Goal: Transaction & Acquisition: Purchase product/service

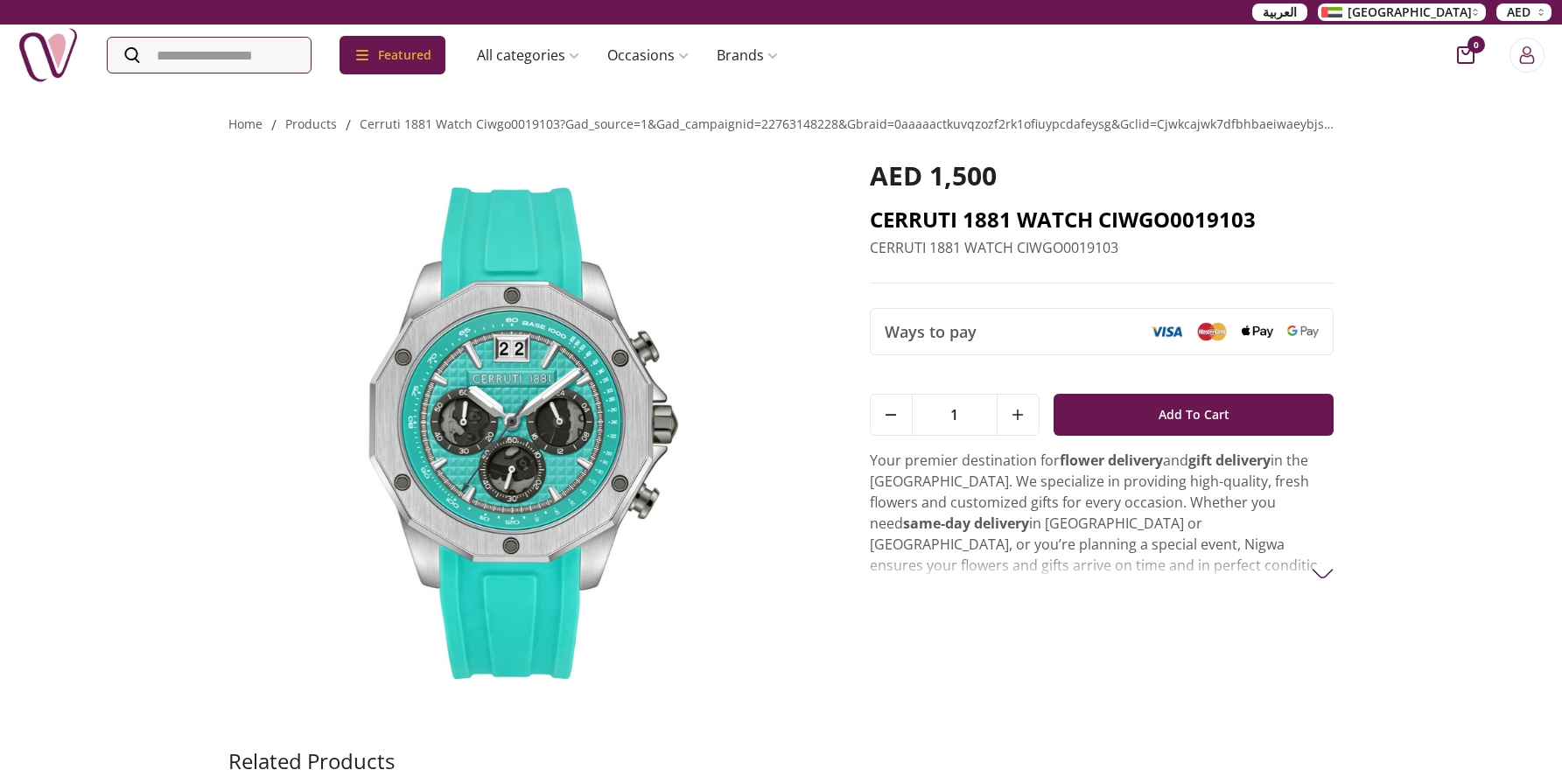
click at [988, 234] on h2 "CERRUTI 1881 WATCH CIWGO0019103" at bounding box center [1102, 219] width 464 height 28
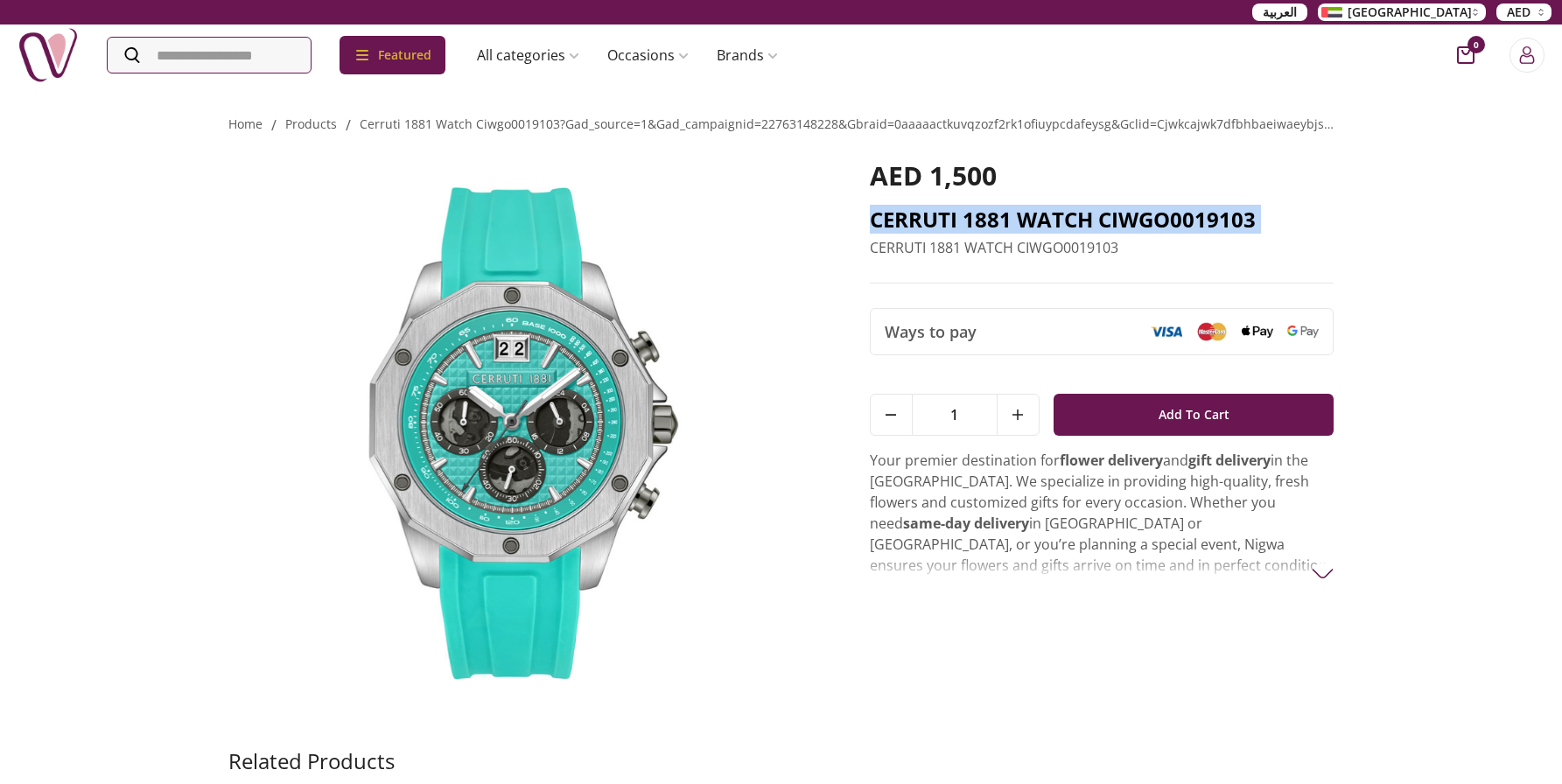
click at [988, 234] on h2 "CERRUTI 1881 WATCH CIWGO0019103" at bounding box center [1102, 219] width 464 height 28
click at [909, 234] on h2 "CERRUTI 1881 WATCH CIWGO0019103" at bounding box center [1102, 219] width 464 height 28
click at [977, 234] on h2 "CERRUTI 1881 WATCH CIWGO0019103" at bounding box center [1102, 219] width 464 height 28
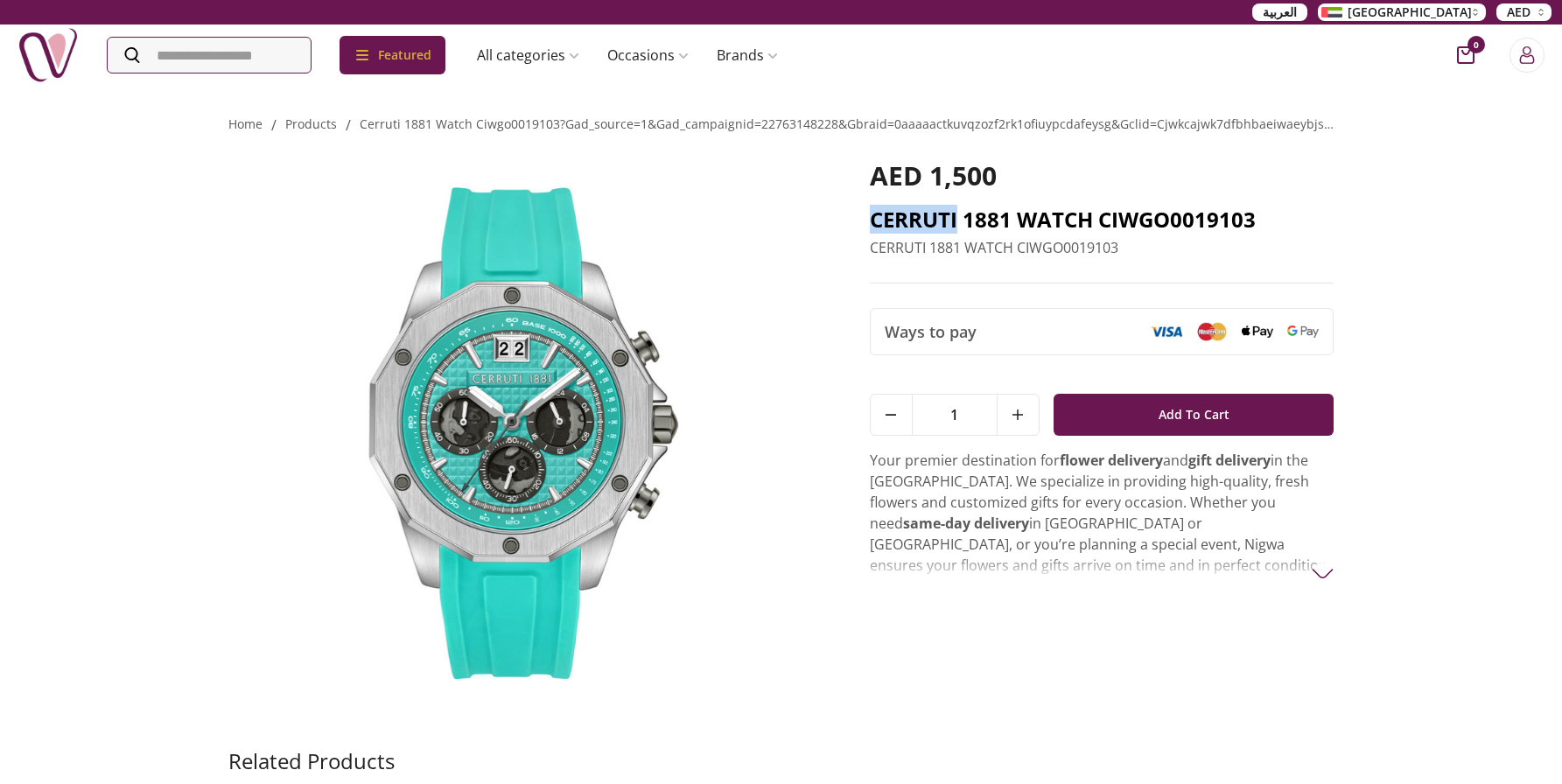
click at [977, 234] on h2 "CERRUTI 1881 WATCH CIWGO0019103" at bounding box center [1102, 219] width 464 height 28
click at [951, 234] on h2 "CERRUTI 1881 WATCH CIWGO0019103" at bounding box center [1102, 219] width 464 height 28
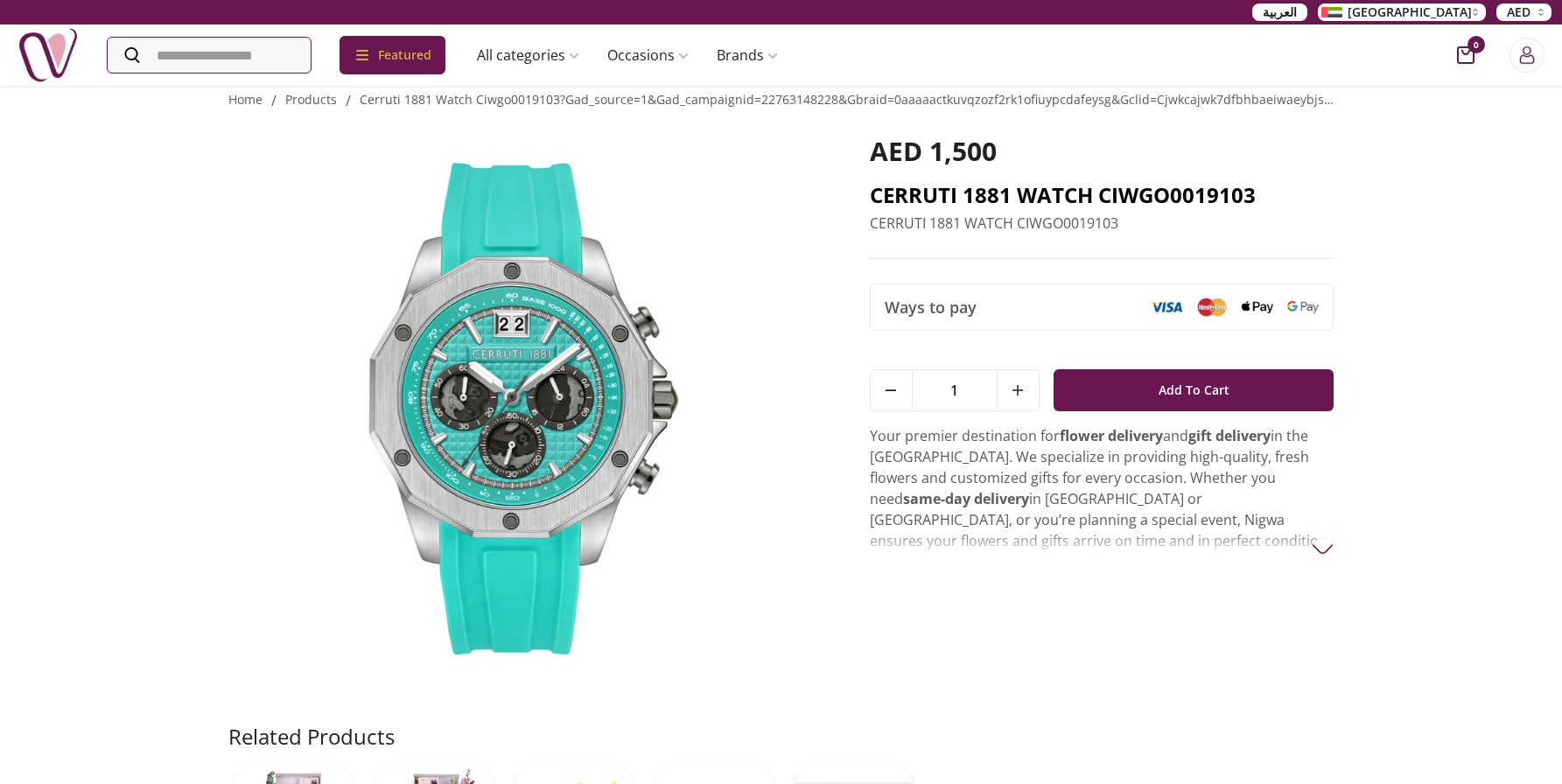
scroll to position [137, 0]
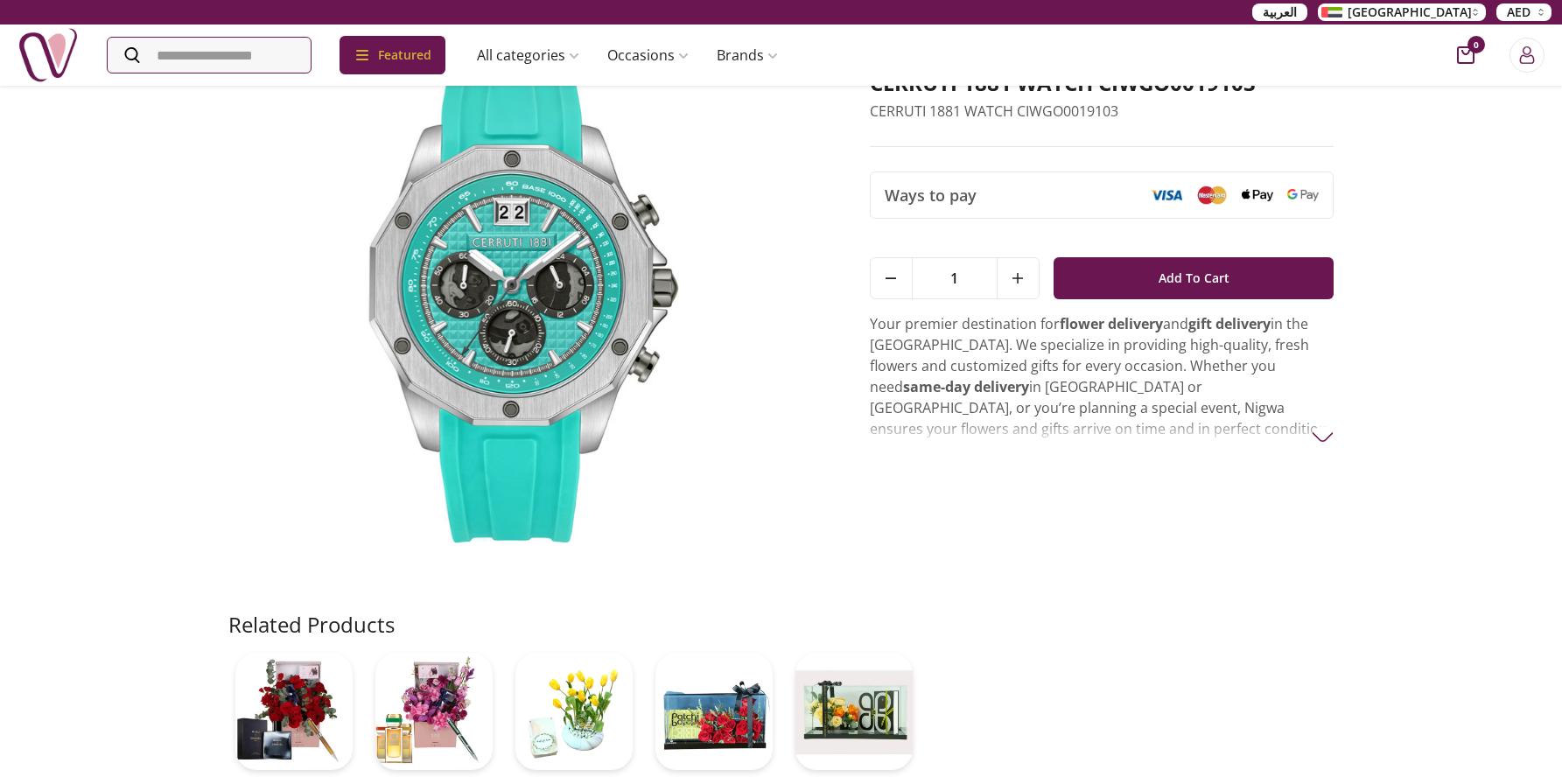
click at [1309, 544] on p "Your premier destination for flower delivery and gift delivery in the [GEOGRAPH…" at bounding box center [1102, 429] width 464 height 231
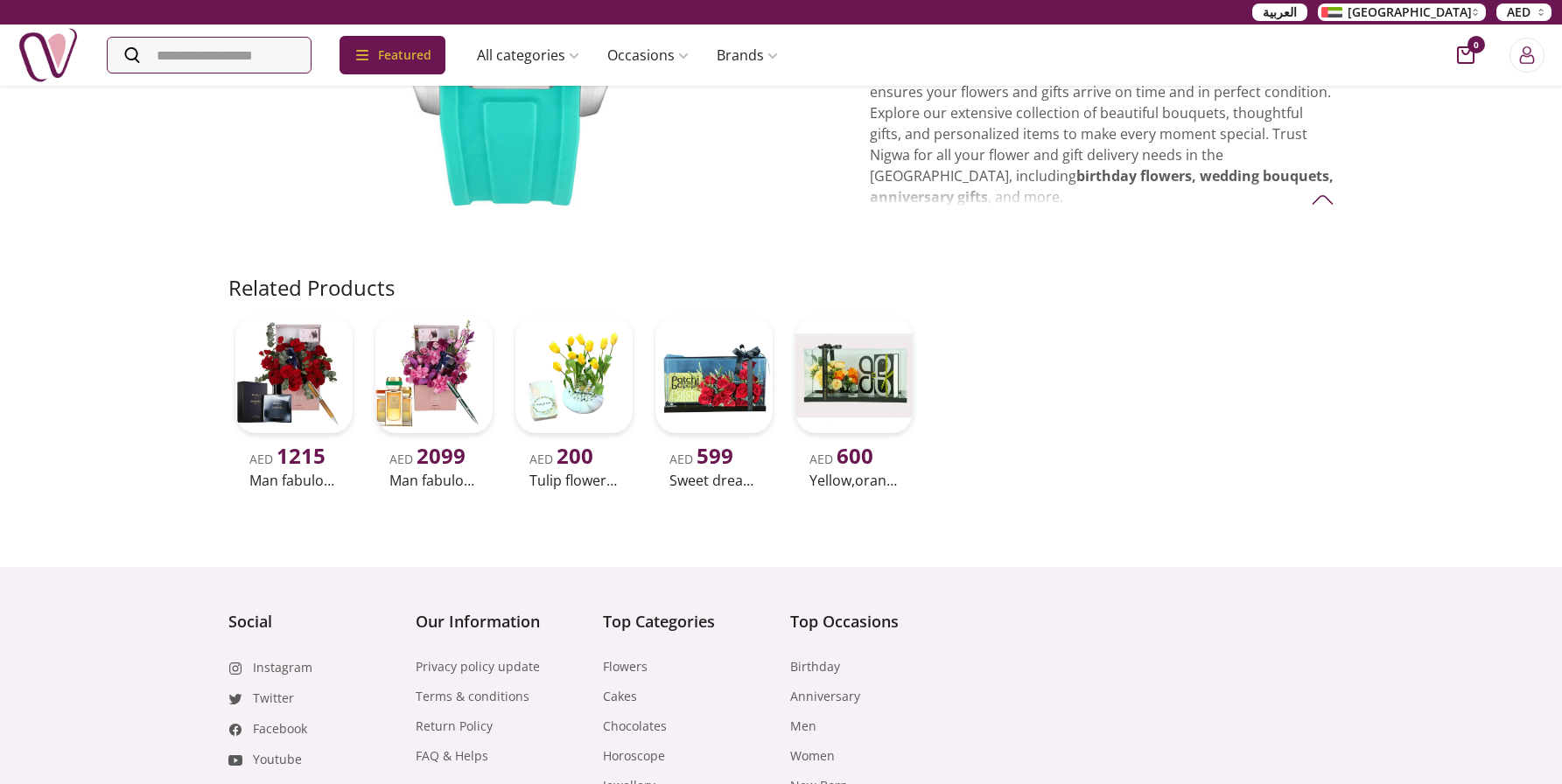
scroll to position [0, 0]
